Goal: Find contact information: Find contact information

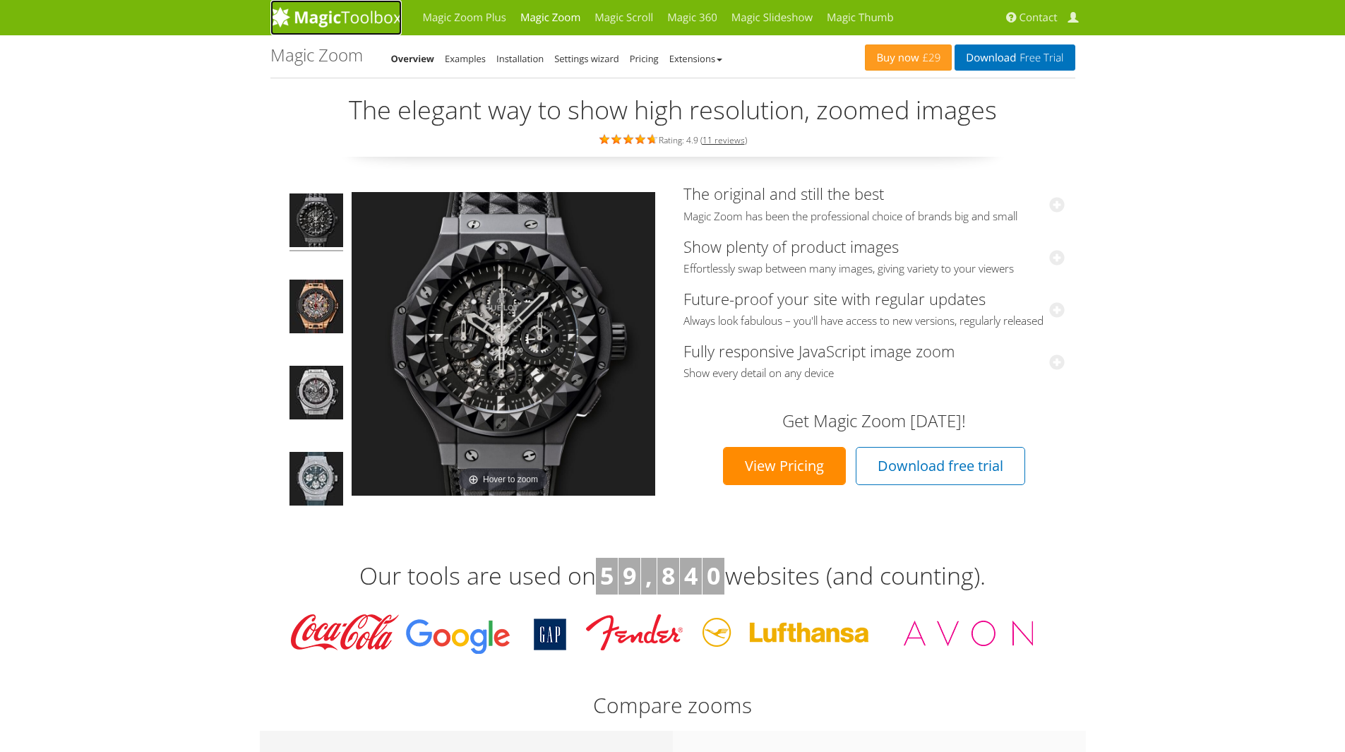
click at [353, 18] on img at bounding box center [335, 16] width 131 height 21
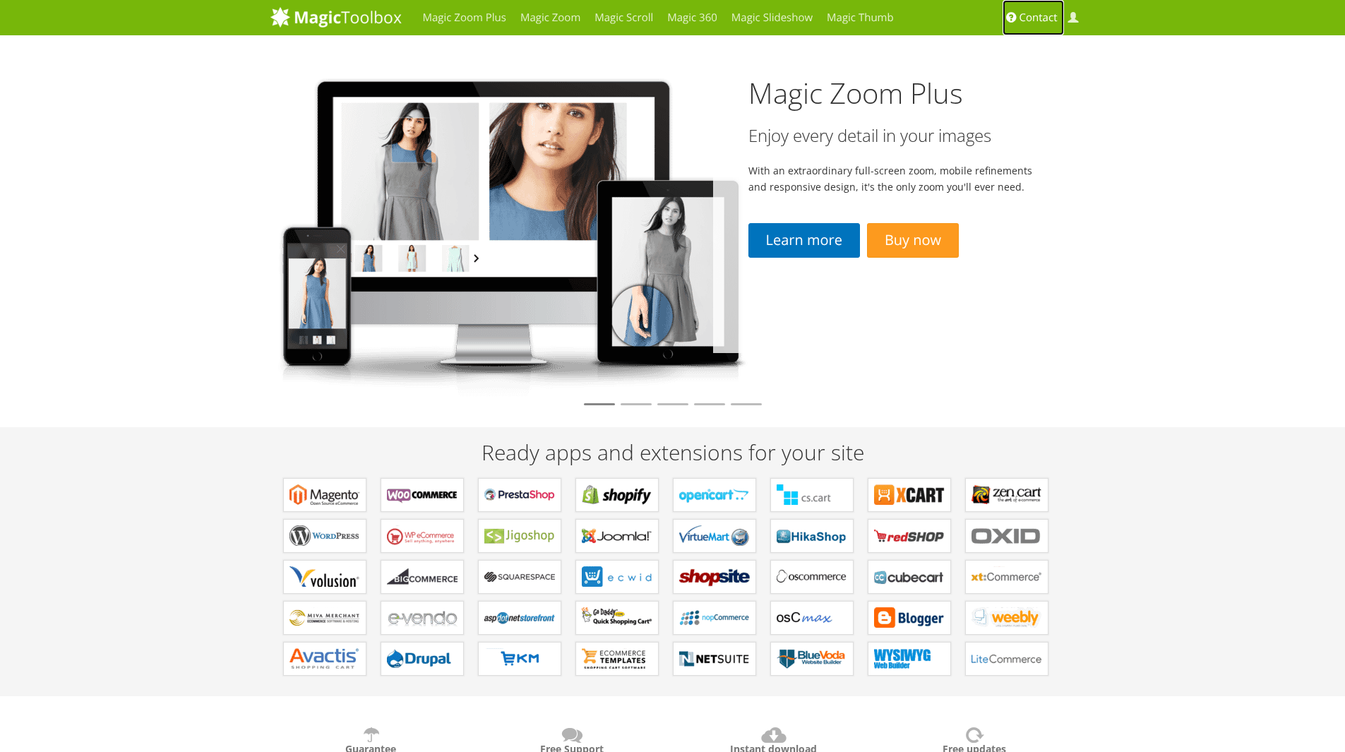
click at [1048, 20] on span "Contact" at bounding box center [1038, 18] width 38 height 14
